Goal: Transaction & Acquisition: Obtain resource

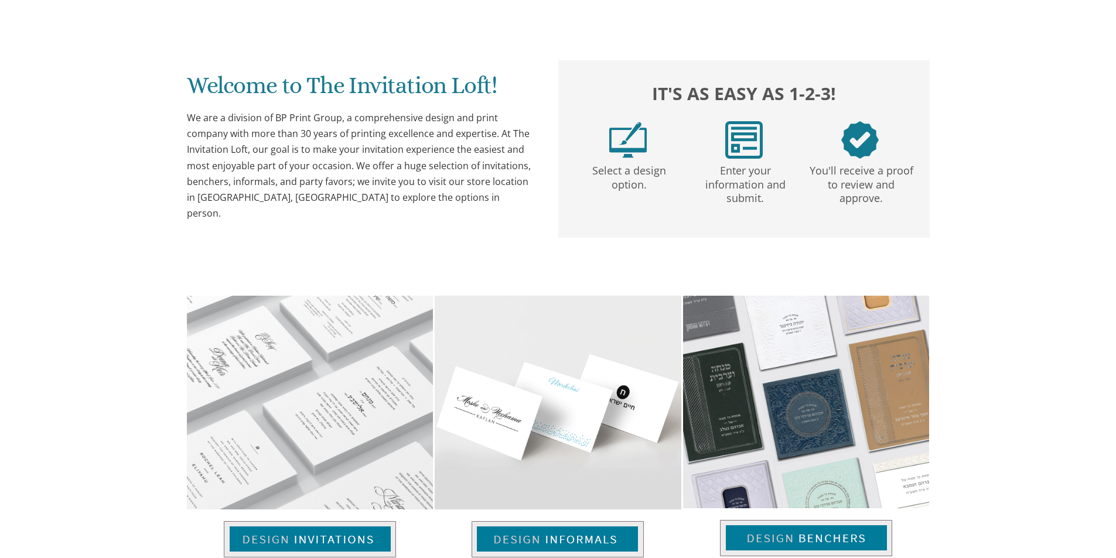
scroll to position [410, 0]
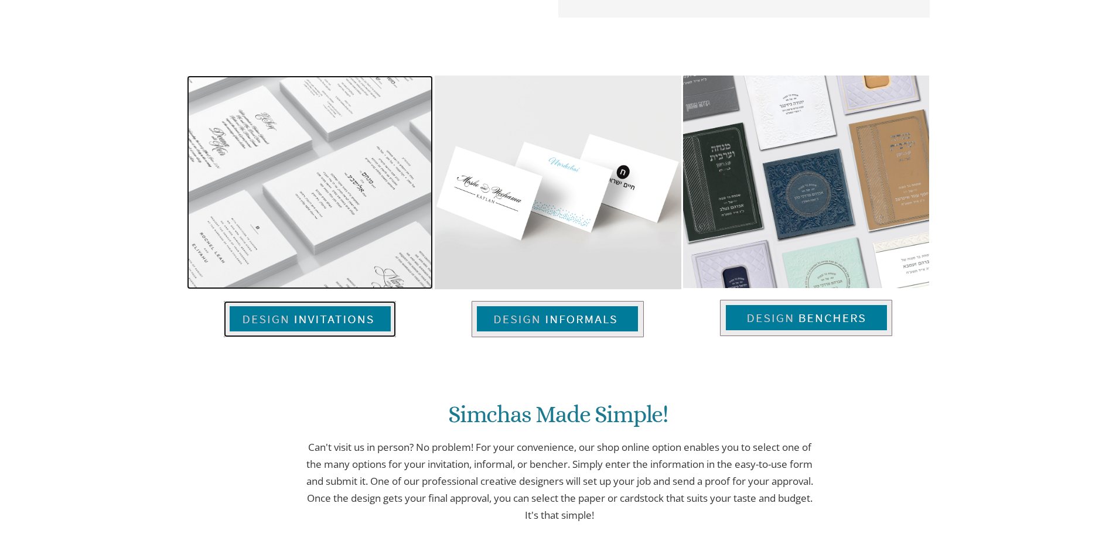
click at [308, 323] on img at bounding box center [310, 319] width 172 height 36
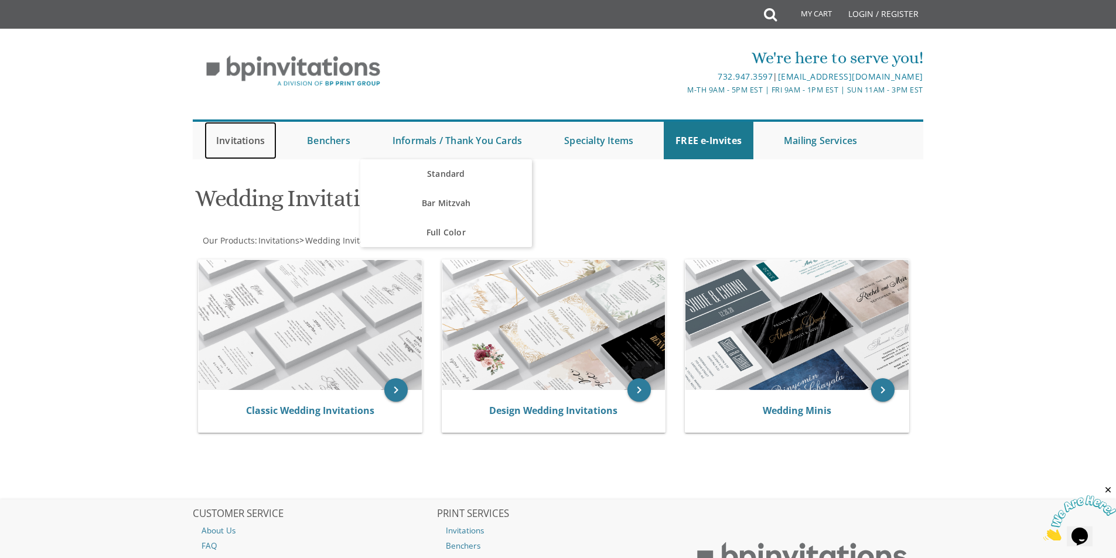
click at [235, 142] on link "Invitations" at bounding box center [240, 140] width 72 height 37
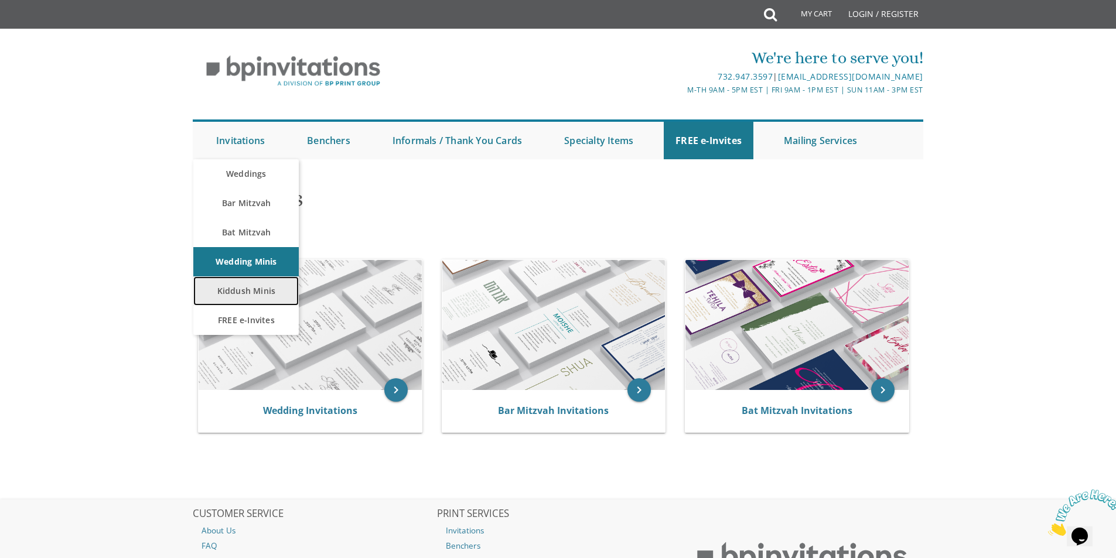
click at [242, 293] on link "Kiddush Minis" at bounding box center [245, 290] width 105 height 29
click at [224, 290] on link "Kiddush Minis" at bounding box center [245, 290] width 105 height 29
click at [238, 284] on link "Kiddush Minis" at bounding box center [245, 290] width 105 height 29
click at [238, 293] on link "Kiddush Minis" at bounding box center [245, 290] width 105 height 29
click at [241, 138] on link "Invitations" at bounding box center [240, 140] width 72 height 37
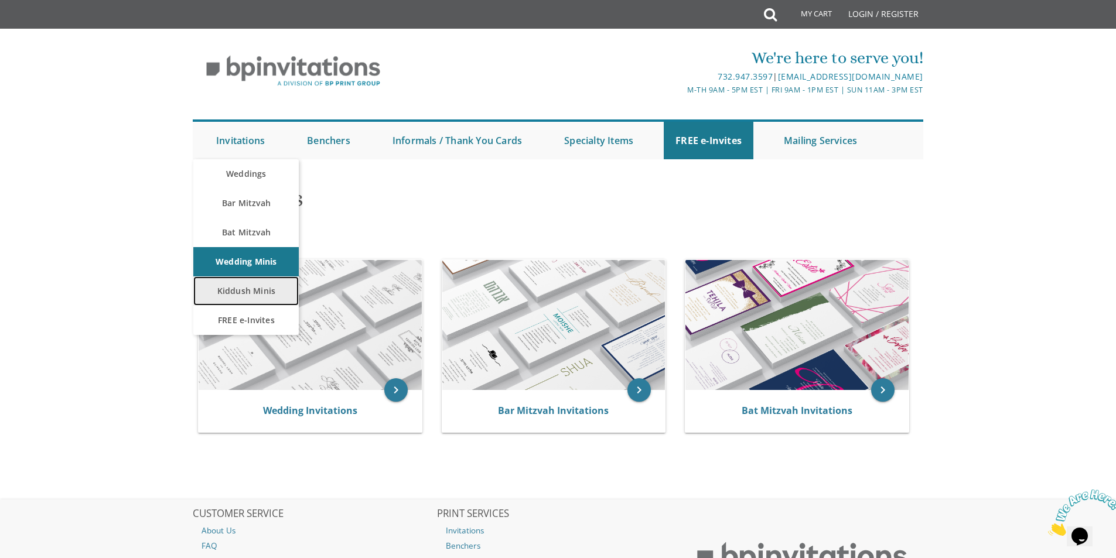
click at [258, 291] on link "Kiddush Minis" at bounding box center [245, 290] width 105 height 29
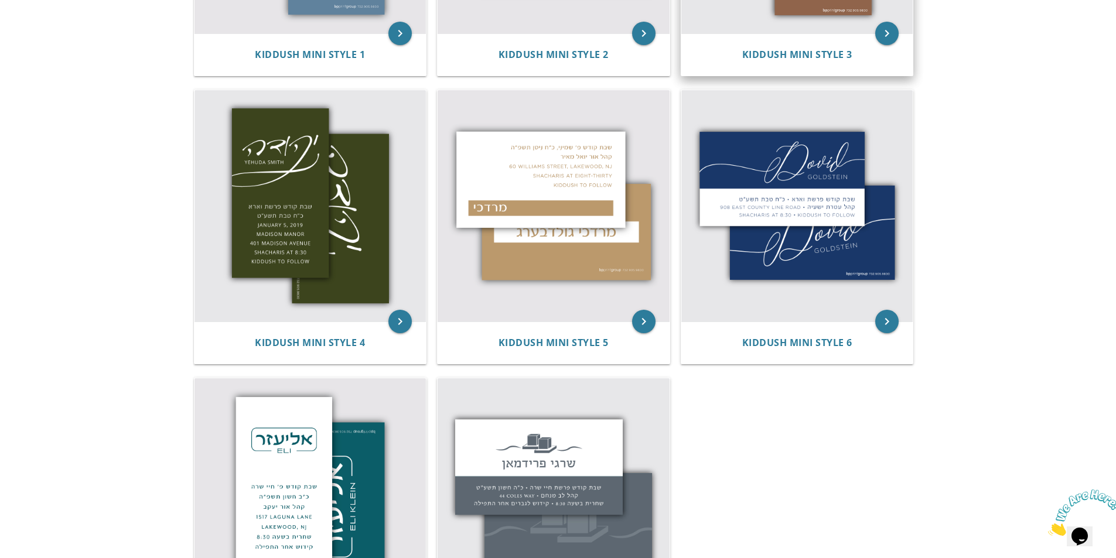
scroll to position [351, 0]
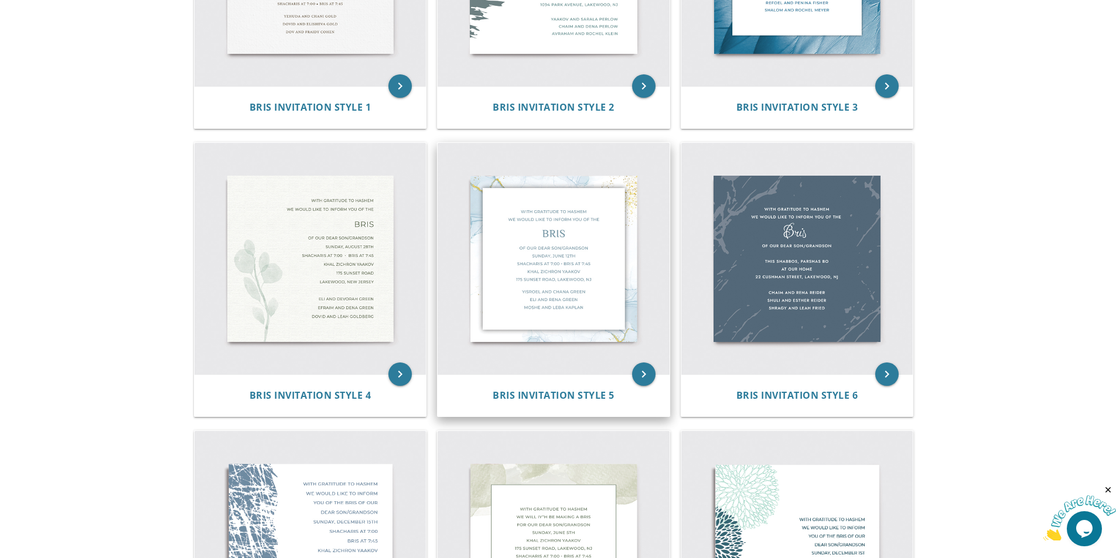
scroll to position [410, 0]
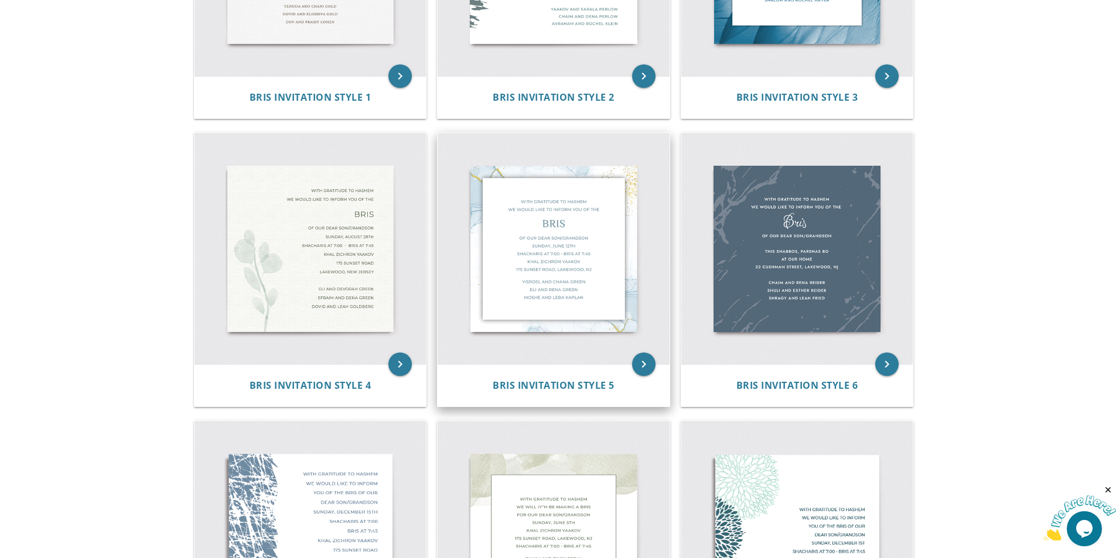
click at [588, 250] on img at bounding box center [554, 249] width 232 height 232
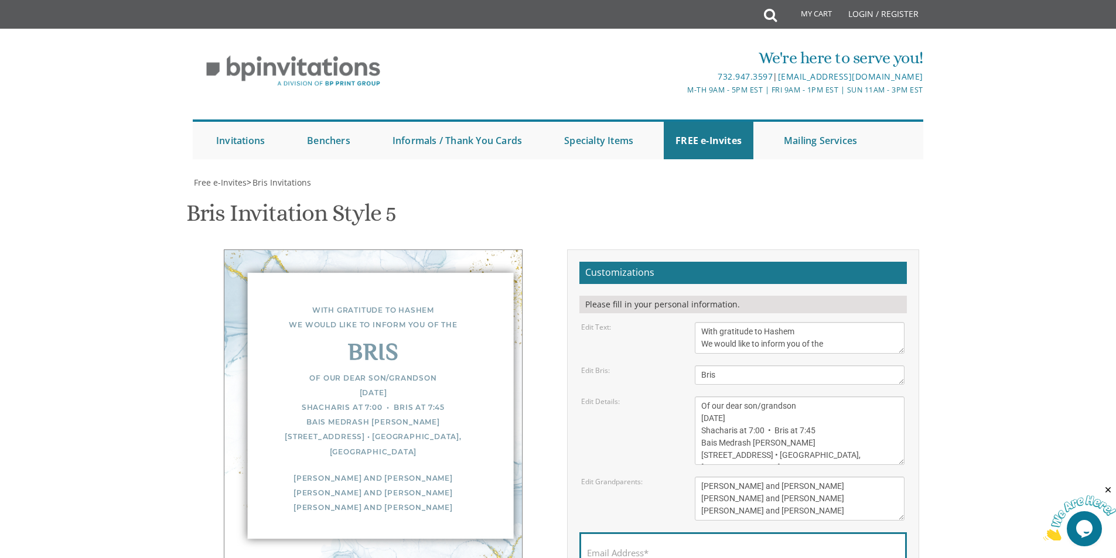
scroll to position [117, 0]
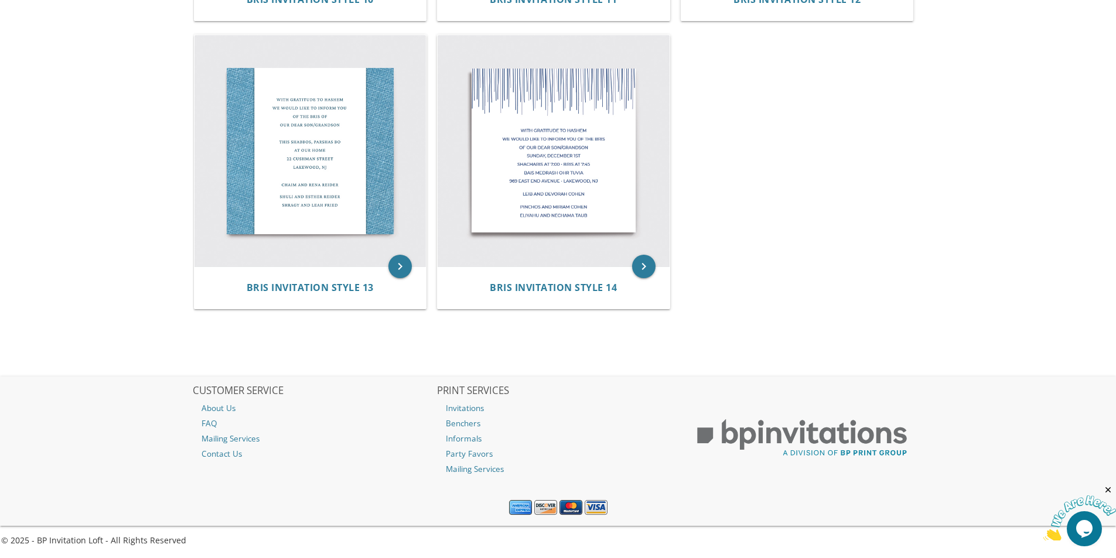
scroll to position [1314, 0]
